Goal: Obtain resource: Download file/media

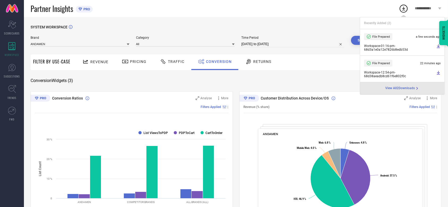
click at [263, 45] on input "[DATE] to [DATE]" at bounding box center [293, 44] width 103 height 6
select select "6"
select select "2025"
select select "7"
select select "2025"
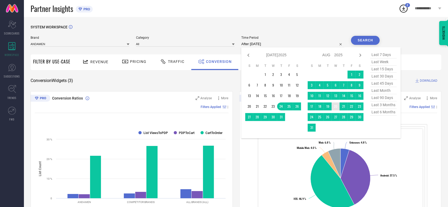
click at [334, 107] on td "20" at bounding box center [336, 107] width 8 height 8
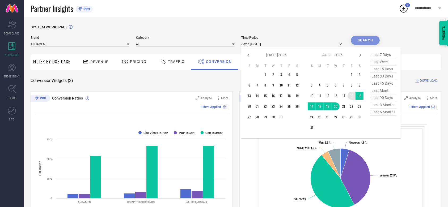
type input "[DATE] to [DATE]"
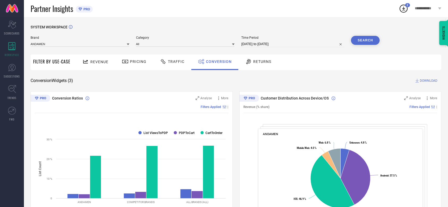
select select "7"
select select "2025"
select select "8"
select select "2025"
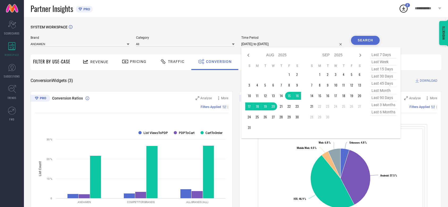
click at [267, 44] on input "[DATE] to [DATE]" at bounding box center [293, 44] width 103 height 6
click at [287, 97] on td "15" at bounding box center [289, 96] width 8 height 8
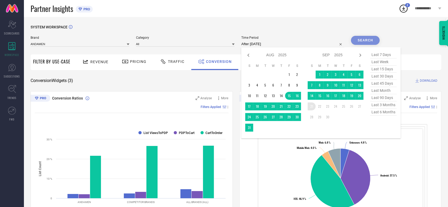
type input "[DATE] to [DATE]"
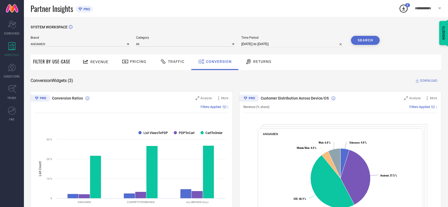
click at [360, 43] on button "Search" at bounding box center [365, 40] width 29 height 9
click at [423, 82] on span "DOWNLOAD" at bounding box center [429, 80] width 18 height 5
click at [281, 78] on div "Conversion Widgets ( 3 ) DOWNLOAD" at bounding box center [236, 80] width 411 height 5
click at [258, 44] on input "[DATE] to [DATE]" at bounding box center [293, 44] width 103 height 6
select select "7"
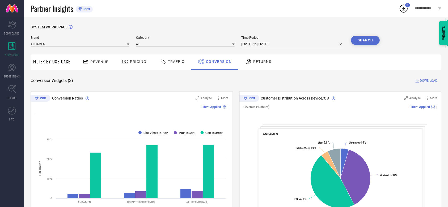
select select "2025"
select select "8"
select select "2025"
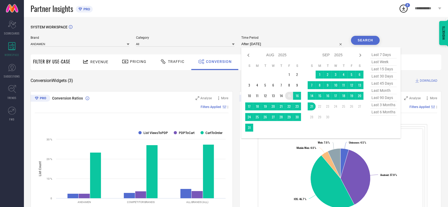
click at [290, 99] on td "15" at bounding box center [289, 96] width 8 height 8
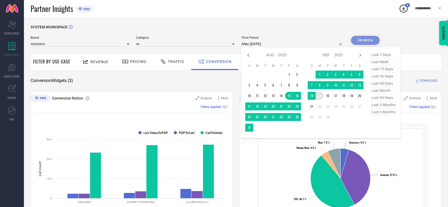
type input "[DATE] to [DATE]"
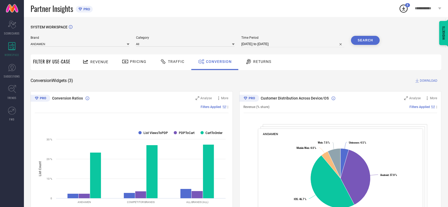
click at [368, 39] on button "Search" at bounding box center [365, 40] width 29 height 9
click at [429, 81] on span "DOWNLOAD" at bounding box center [429, 80] width 18 height 5
click at [402, 10] on icon at bounding box center [404, 9] width 10 height 10
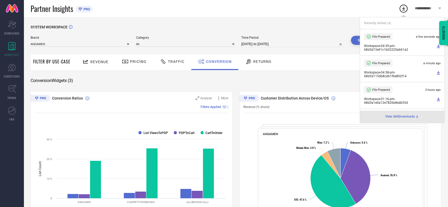
click at [258, 77] on div "SYSTEM WORKSPACE Brand ANDAMEN Category All Time Period [DATE] to [DATE] Search…" at bounding box center [236, 194] width 411 height 339
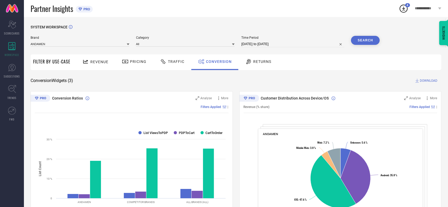
click at [268, 46] on input "[DATE] to [DATE]" at bounding box center [293, 44] width 103 height 6
select select "7"
select select "2025"
select select "8"
select select "2025"
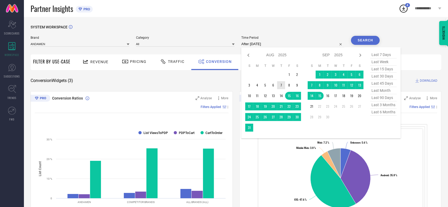
click at [282, 88] on td "7" at bounding box center [281, 85] width 8 height 8
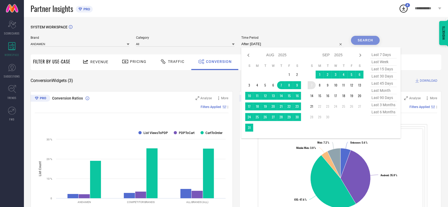
type input "[DATE] to [DATE]"
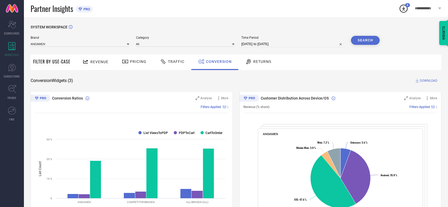
click at [363, 40] on button "Search" at bounding box center [365, 40] width 29 height 9
click at [434, 80] on span "DOWNLOAD" at bounding box center [429, 80] width 18 height 5
